Goal: Information Seeking & Learning: Understand process/instructions

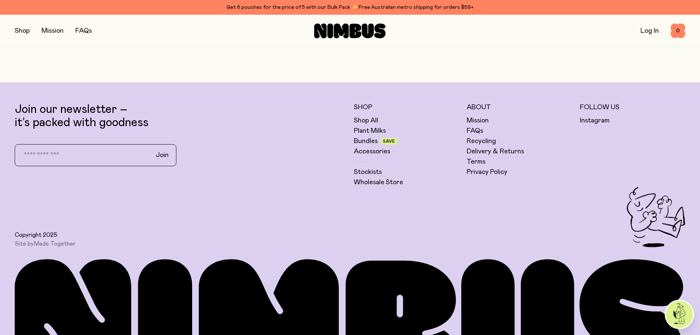
scroll to position [2370, 0]
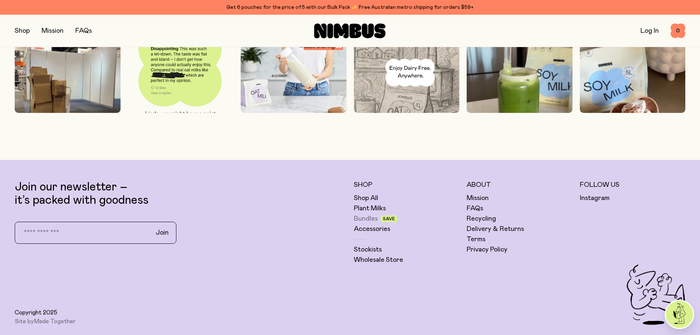
click at [365, 219] on link "Bundles" at bounding box center [366, 218] width 24 height 9
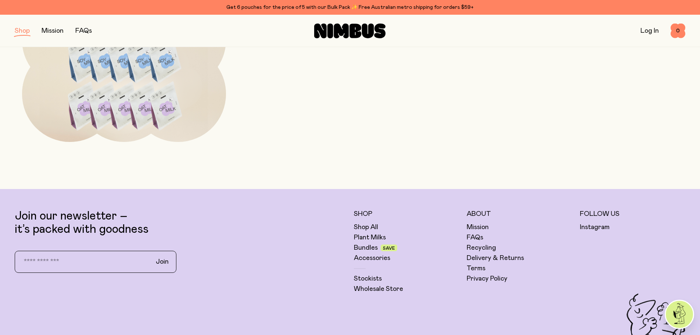
scroll to position [772, 0]
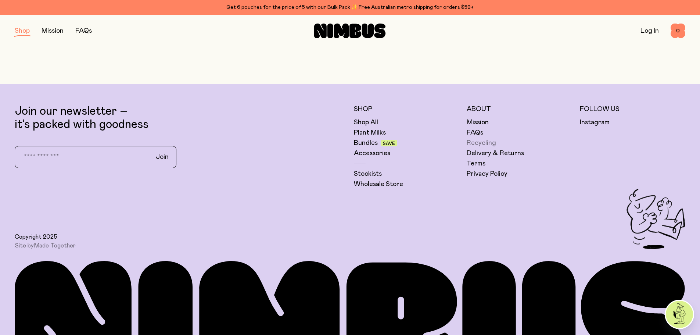
click at [485, 141] on link "Recycling" at bounding box center [481, 143] width 29 height 9
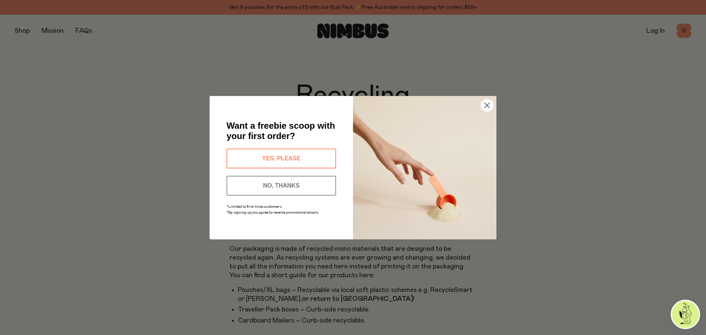
click at [489, 107] on circle "Close dialog" at bounding box center [487, 105] width 12 height 12
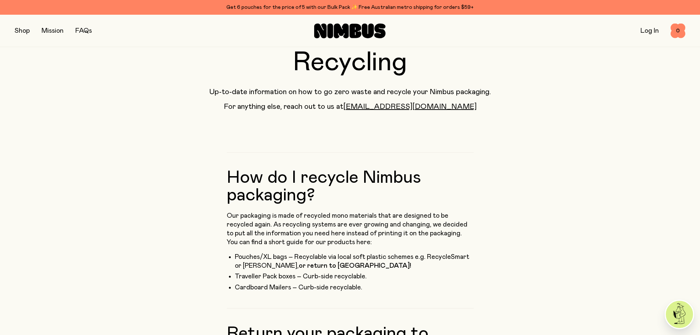
scroll to position [110, 0]
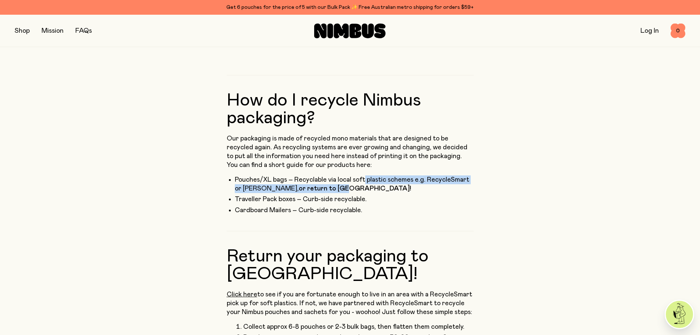
drag, startPoint x: 366, startPoint y: 183, endPoint x: 310, endPoint y: 184, distance: 55.9
click at [310, 184] on li "Pouches/XL bags – Recyclable via local soft plastic schemes e.g. RecycleSmart o…" at bounding box center [354, 184] width 239 height 18
click at [310, 185] on strong "or return to [GEOGRAPHIC_DATA]!" at bounding box center [355, 188] width 112 height 7
drag, startPoint x: 323, startPoint y: 187, endPoint x: 292, endPoint y: 182, distance: 31.2
click at [292, 182] on li "Pouches/XL bags – Recyclable via local soft plastic schemes e.g. RecycleSmart o…" at bounding box center [354, 184] width 239 height 18
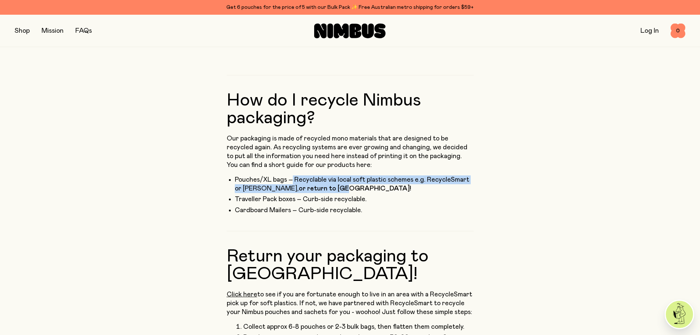
click at [294, 180] on li "Pouches/XL bags – Recyclable via local soft plastic schemes e.g. RecycleSmart o…" at bounding box center [354, 184] width 239 height 18
drag, startPoint x: 310, startPoint y: 183, endPoint x: 314, endPoint y: 186, distance: 5.3
click at [314, 186] on li "Pouches/XL bags – Recyclable via local soft plastic schemes e.g. RecycleSmart o…" at bounding box center [354, 184] width 239 height 18
click at [313, 186] on li "Pouches/XL bags – Recyclable via local soft plastic schemes e.g. RecycleSmart o…" at bounding box center [354, 184] width 239 height 18
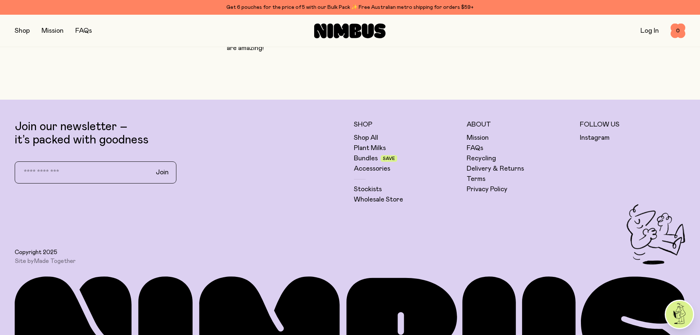
scroll to position [617, 0]
